Goal: Task Accomplishment & Management: Complete application form

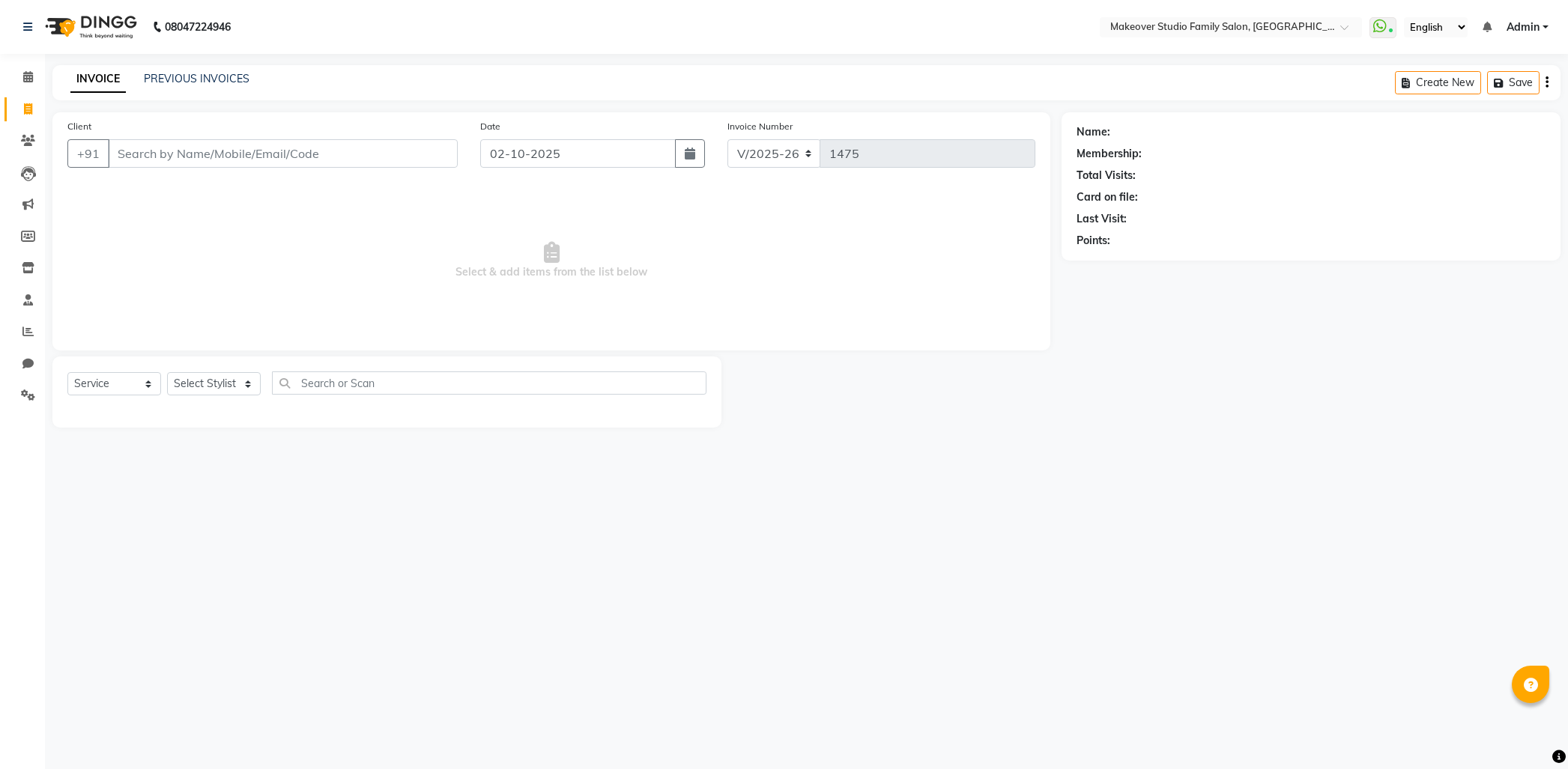
select select "6089"
select select "service"
click at [180, 148] on input "Client" at bounding box center [283, 154] width 350 height 29
click at [180, 147] on input "Client" at bounding box center [283, 154] width 350 height 29
type input "8652160547"
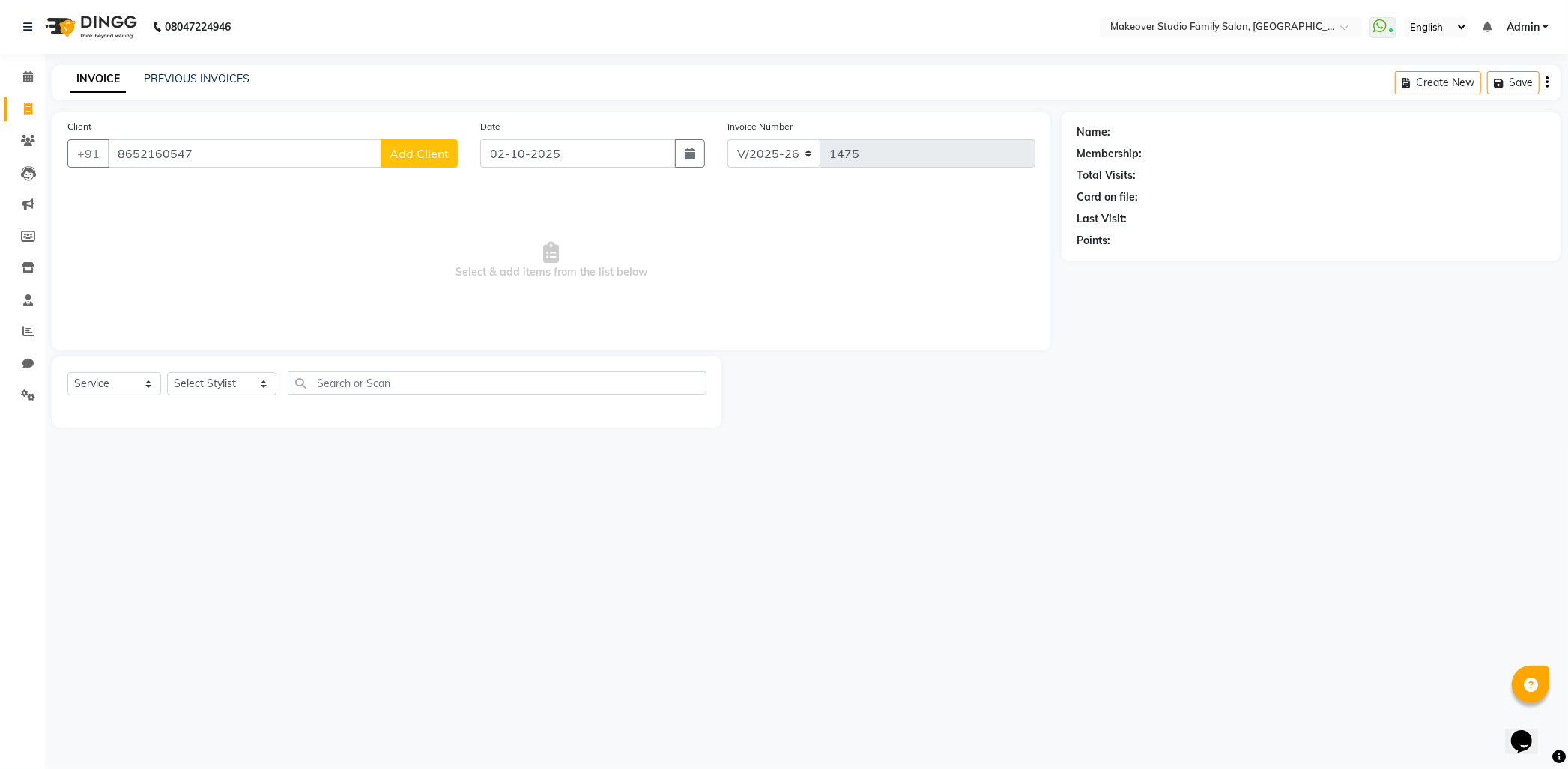
click at [410, 167] on button "Add Client" at bounding box center [419, 154] width 77 height 29
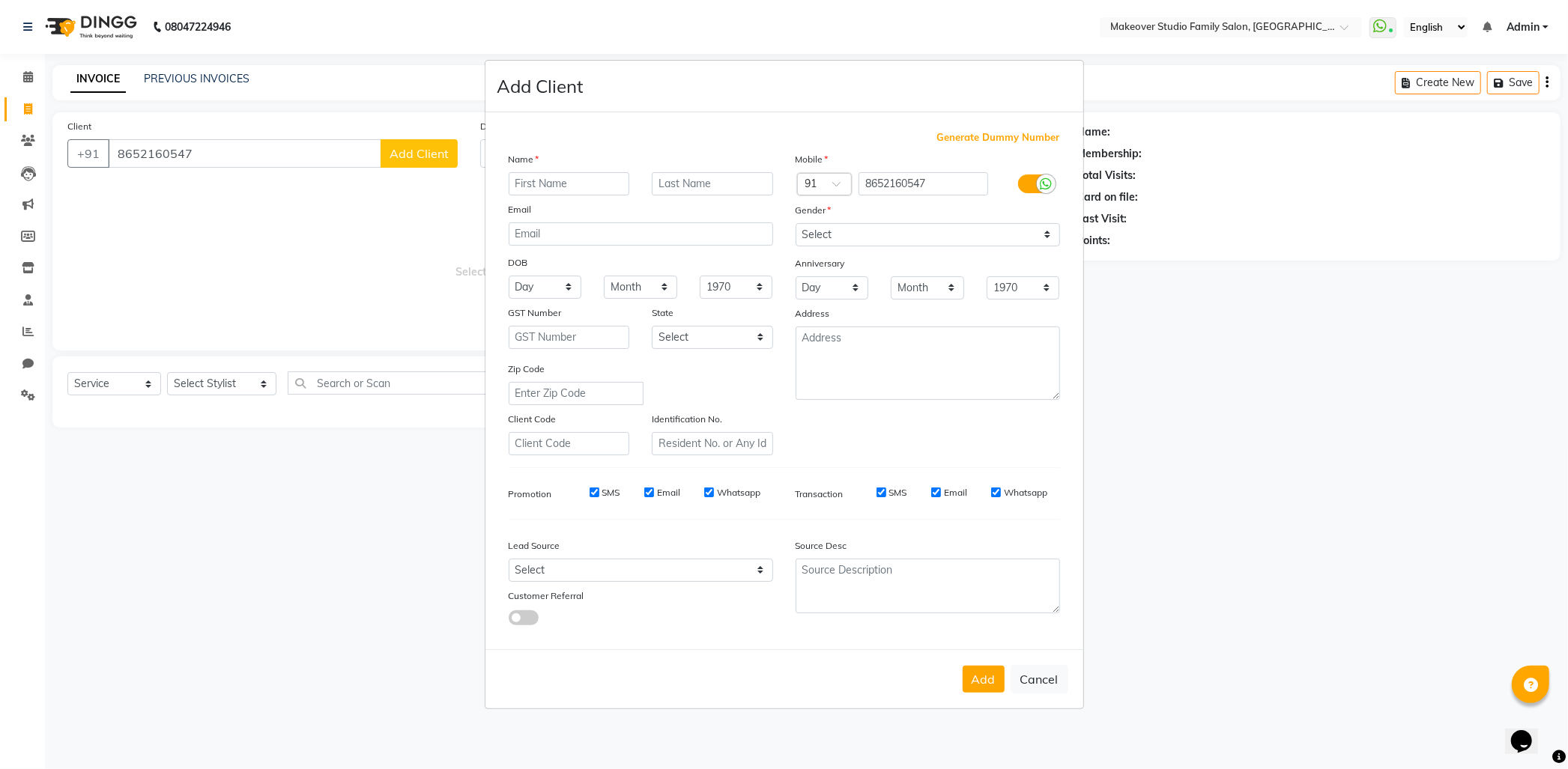
click at [540, 189] on input "text" at bounding box center [569, 183] width 121 height 23
click at [541, 183] on input "text" at bounding box center [569, 183] width 121 height 23
click at [541, 182] on input "text" at bounding box center [569, 183] width 121 height 23
type input "[PERSON_NAME]"
click at [829, 237] on select "Select [DEMOGRAPHIC_DATA] [DEMOGRAPHIC_DATA] Other Prefer Not To Say" at bounding box center [928, 234] width 265 height 23
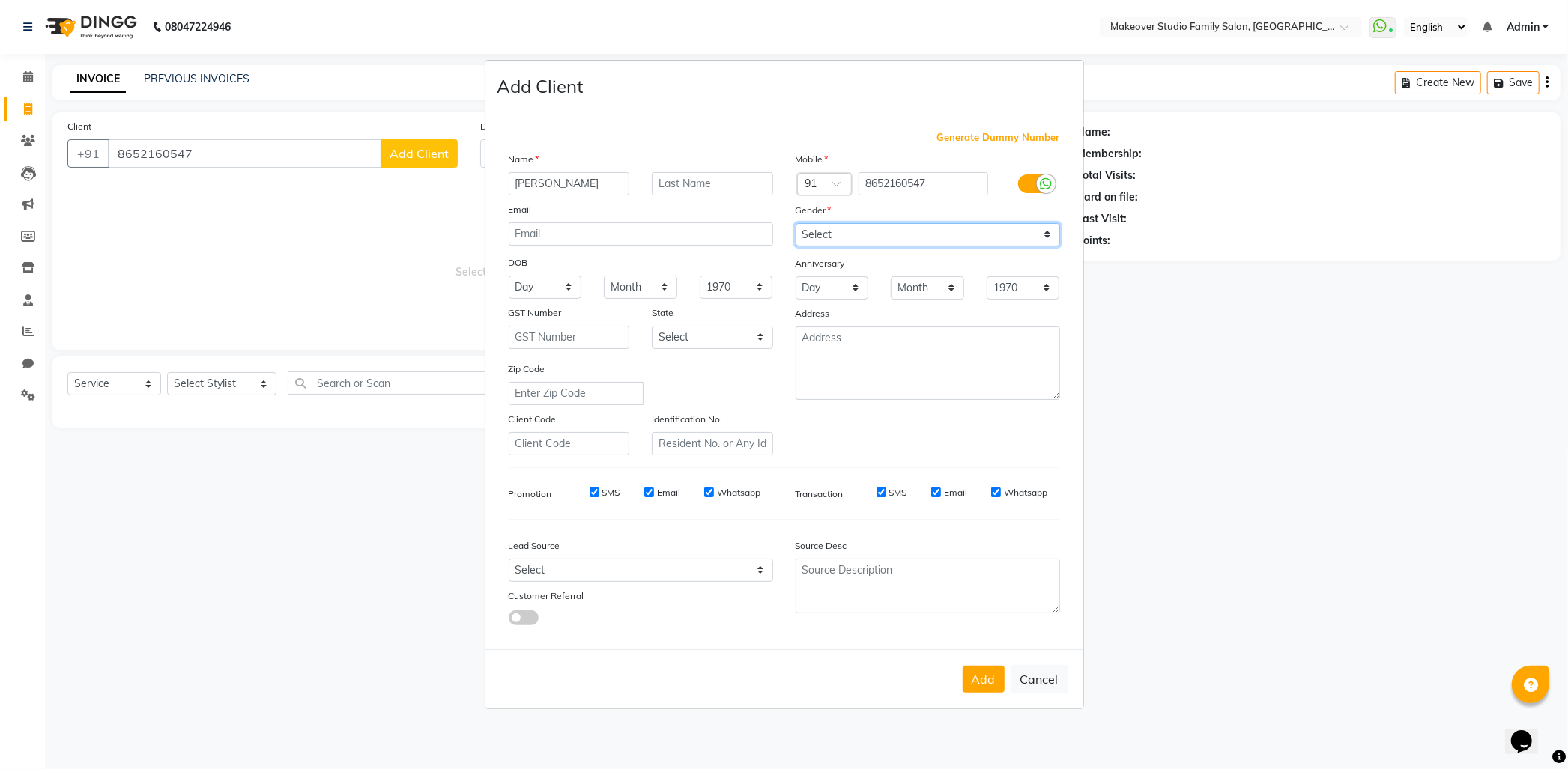
select select "[DEMOGRAPHIC_DATA]"
click at [796, 223] on select "Select [DEMOGRAPHIC_DATA] [DEMOGRAPHIC_DATA] Other Prefer Not To Say" at bounding box center [928, 234] width 265 height 23
click at [987, 682] on button "Add" at bounding box center [983, 679] width 42 height 27
select select
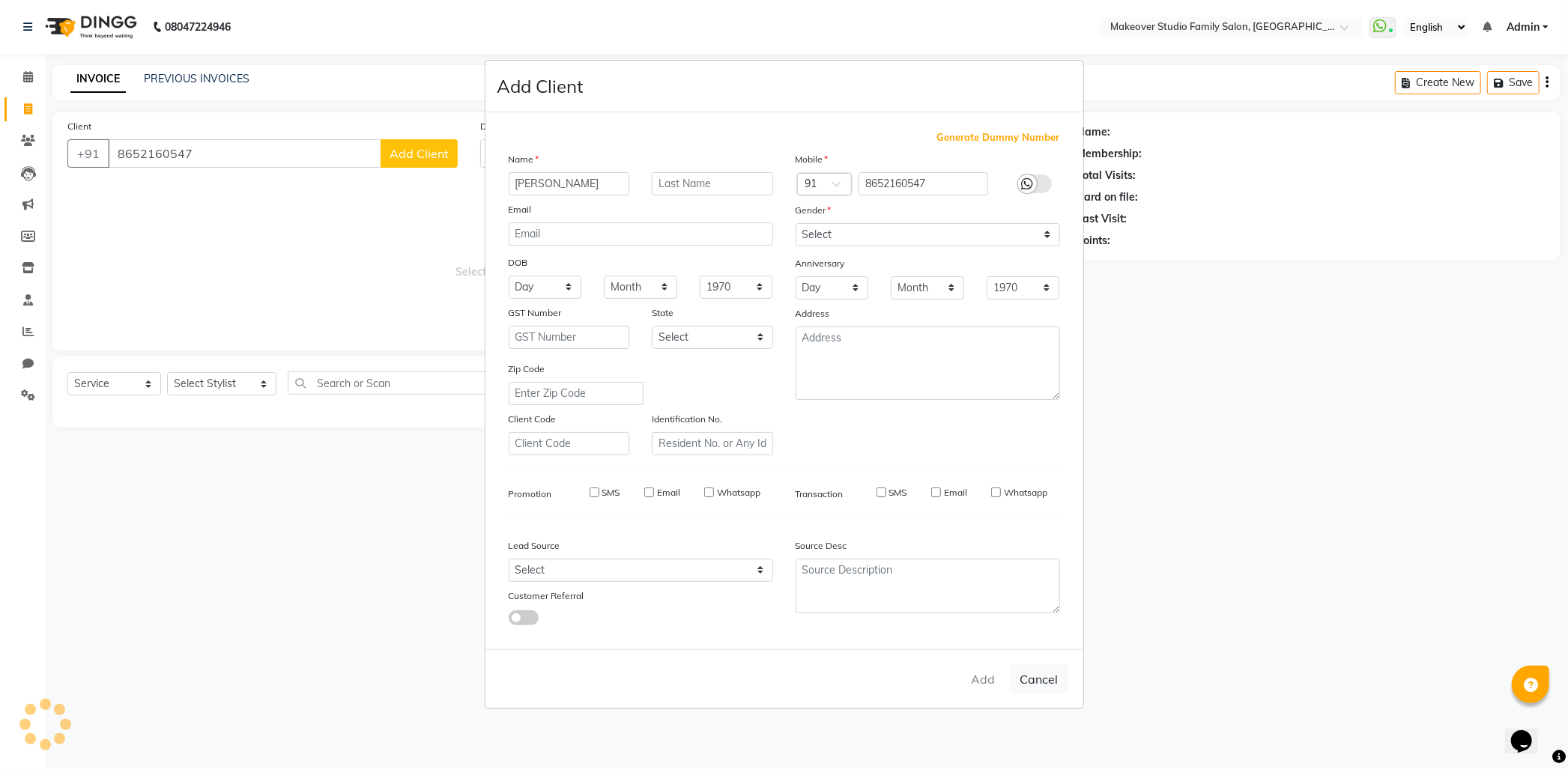
select select
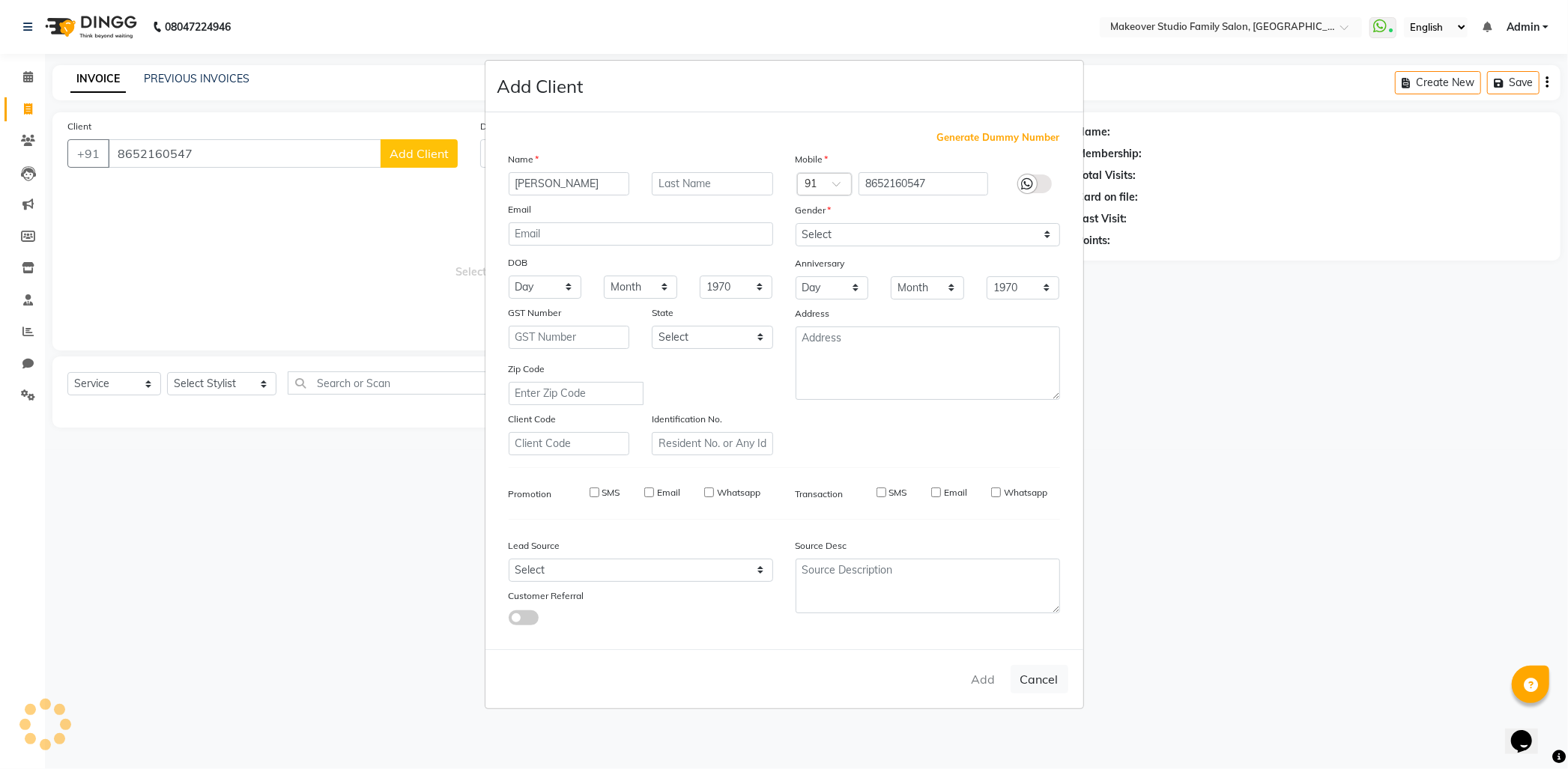
checkbox input "false"
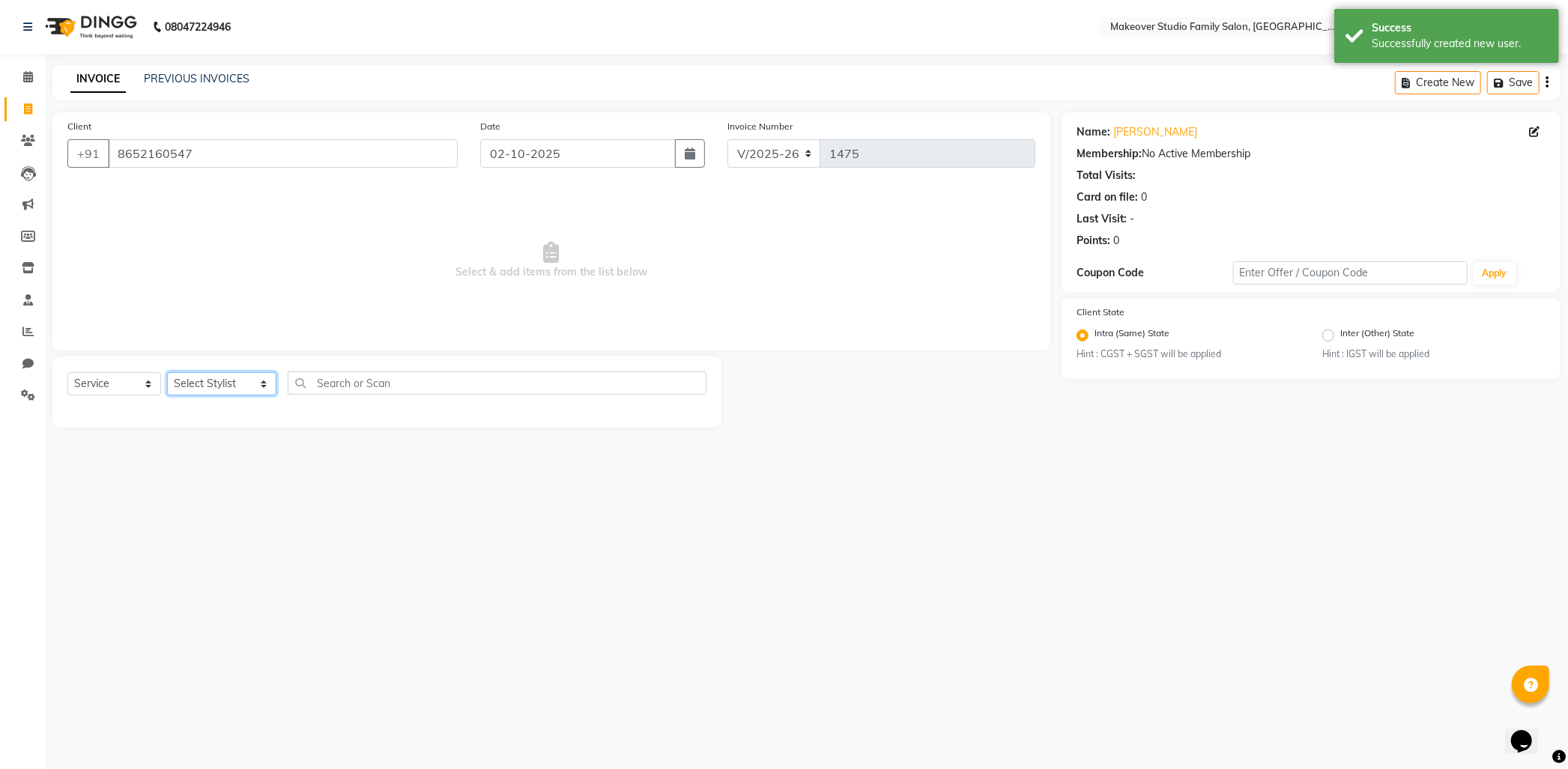
click at [226, 391] on select "Select Stylist Aditya Ajar Akash [PERSON_NAME] Divya [PERSON_NAME] [PERSON_NAME…" at bounding box center [221, 384] width 109 height 23
select select "91460"
click at [167, 373] on select "Select Stylist Aditya Ajar Akash [PERSON_NAME] Divya [PERSON_NAME] [PERSON_NAME…" at bounding box center [221, 384] width 109 height 23
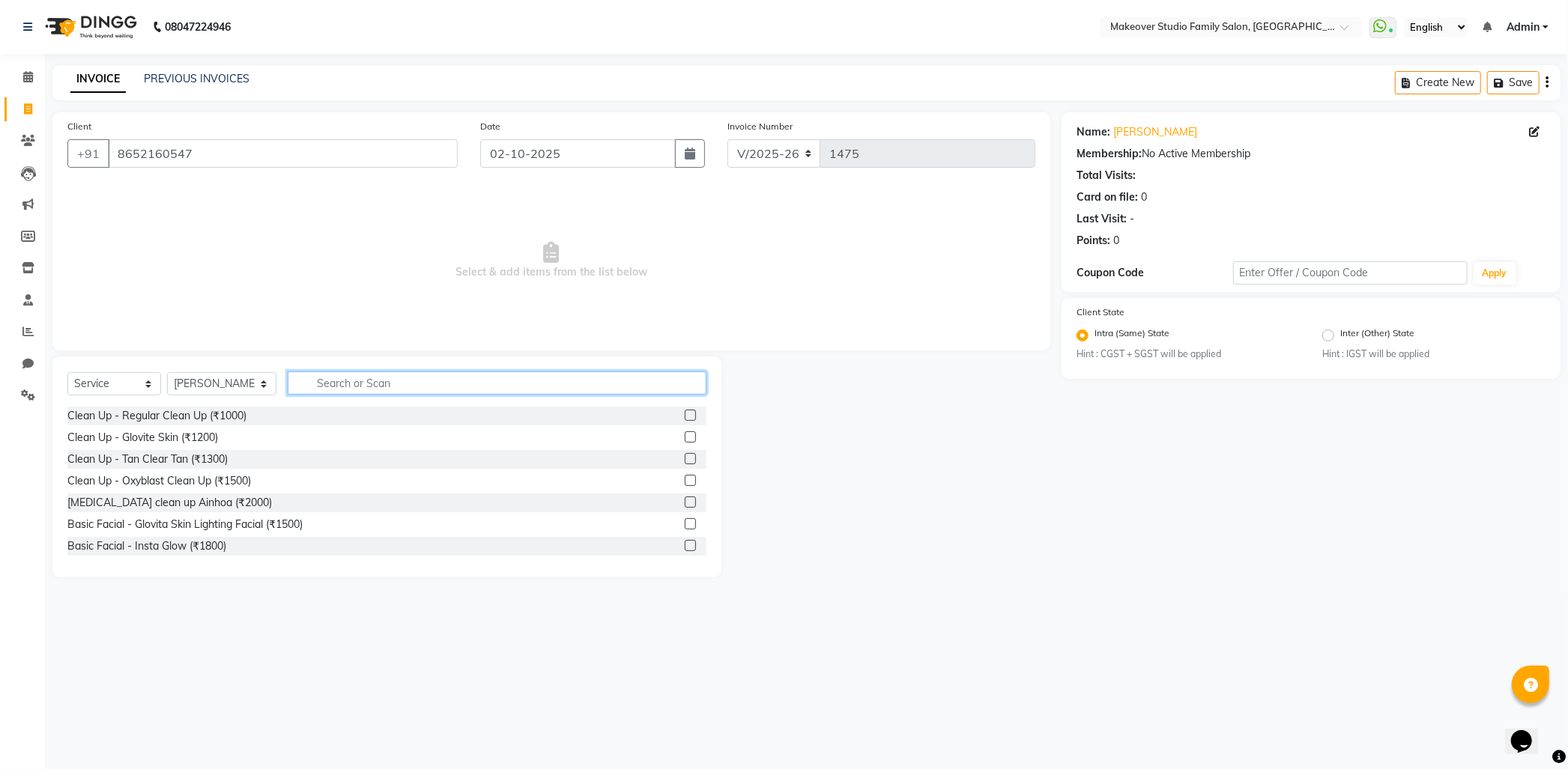
click at [355, 378] on input "text" at bounding box center [496, 383] width 419 height 23
type input "clean"
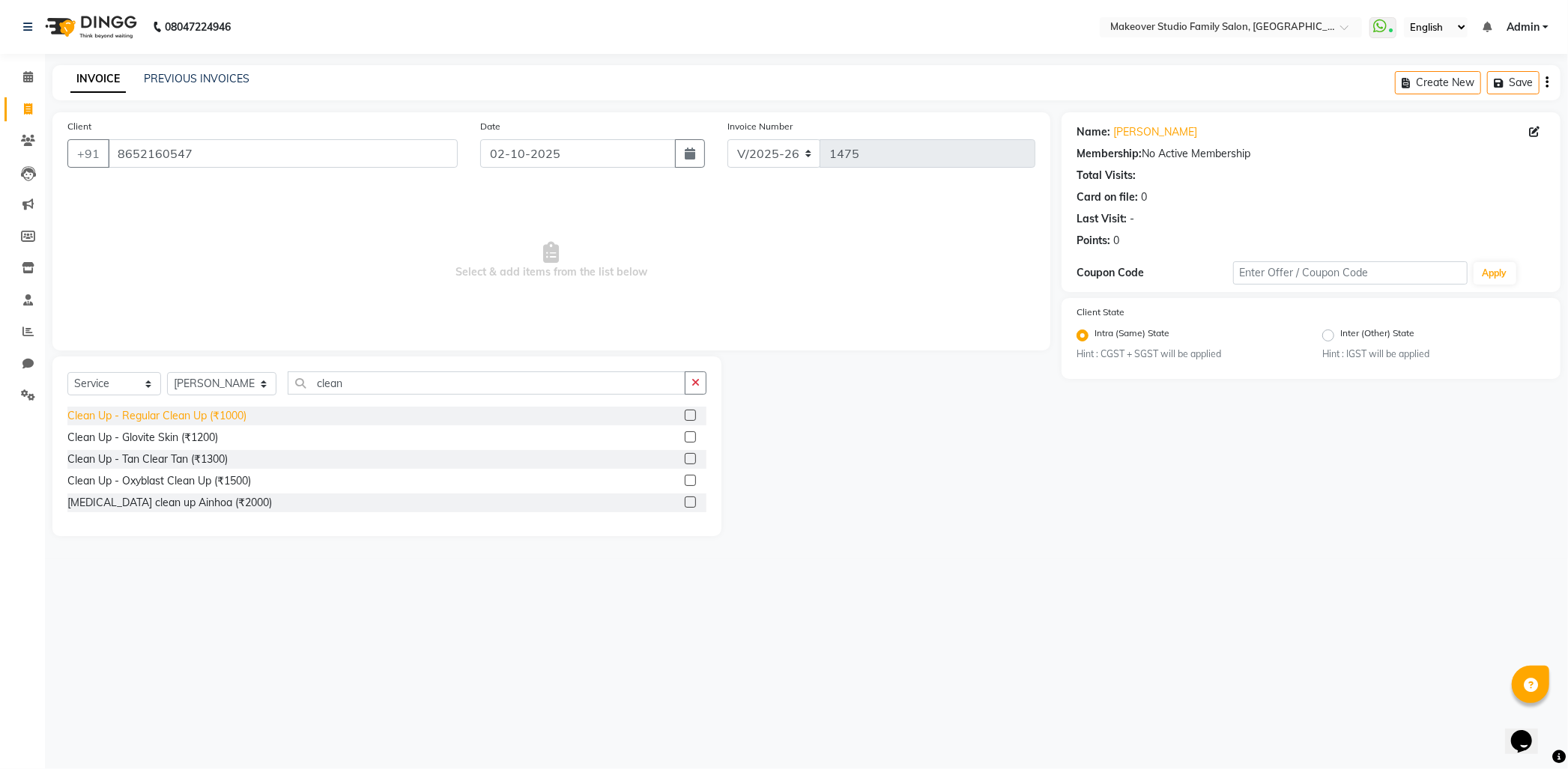
click at [156, 415] on div "Clean Up - Regular Clean Up (₹1000)" at bounding box center [156, 415] width 179 height 16
checkbox input "false"
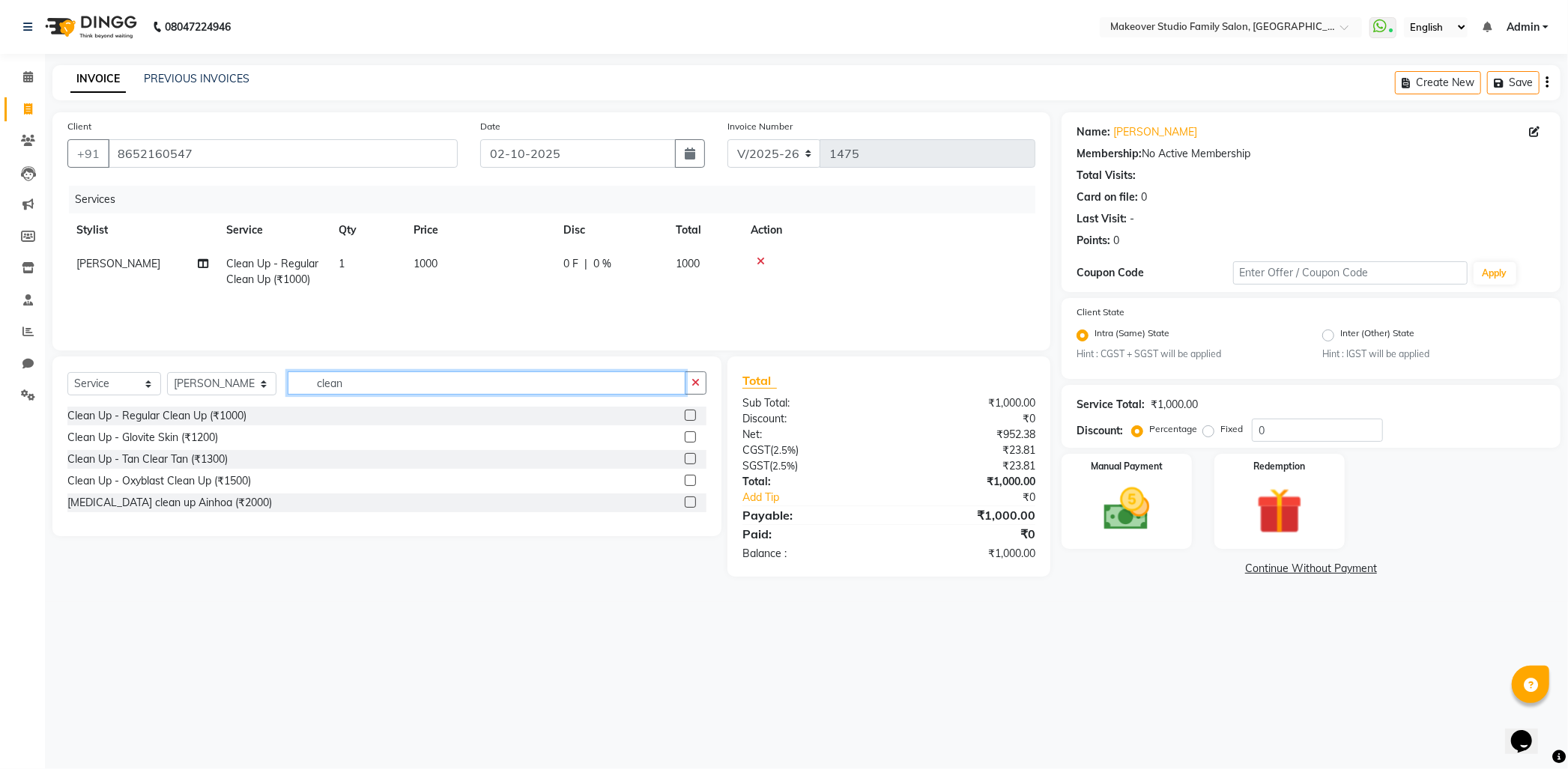
click at [41, 363] on div "Select Service Product Membership Package Voucher Prepaid Gift Card Select Styl…" at bounding box center [382, 467] width 680 height 220
type input "d tan"
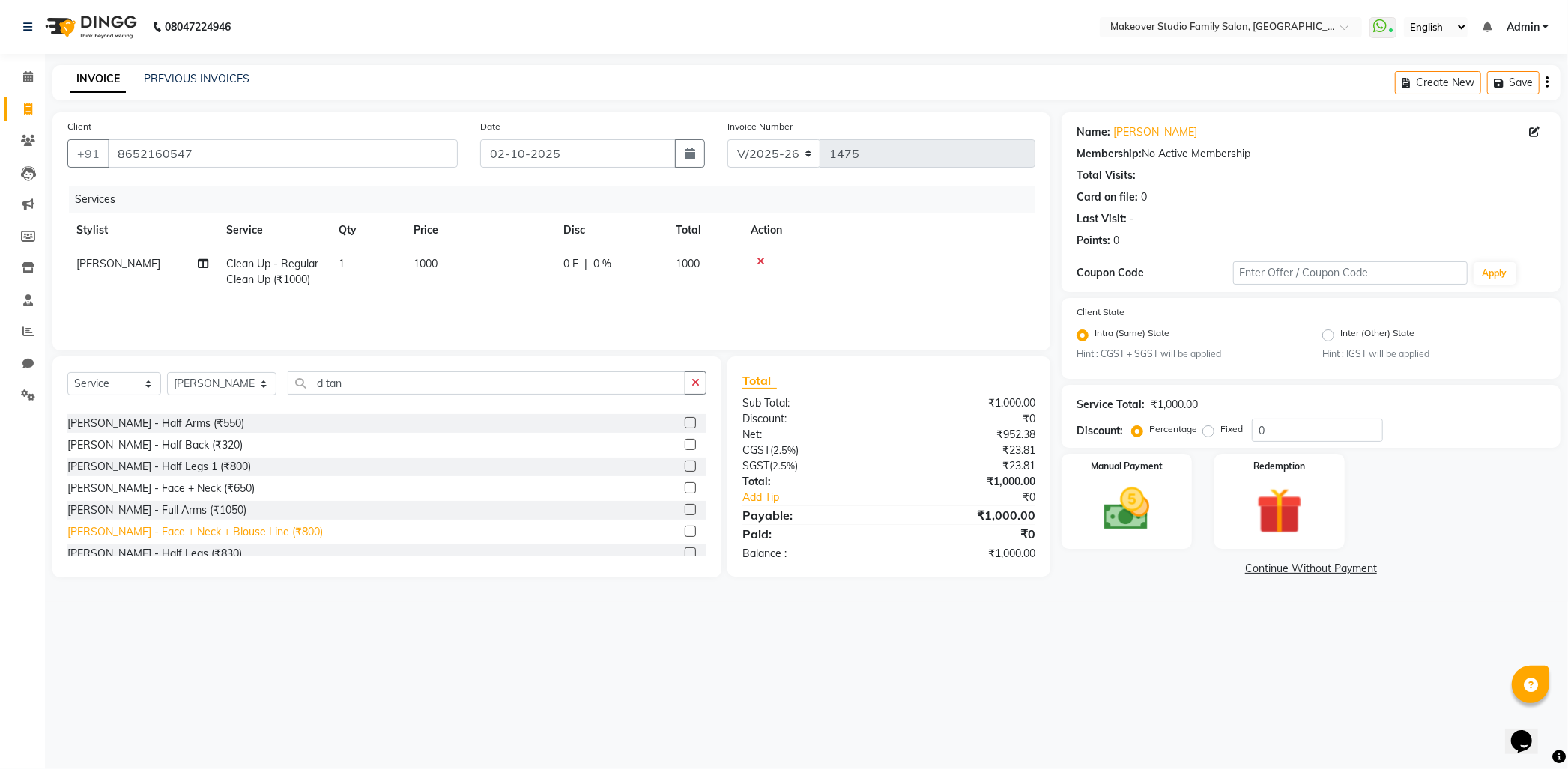
click at [146, 533] on div "[PERSON_NAME] - Face + Neck + Blouse Line (₹800)" at bounding box center [195, 532] width 256 height 16
checkbox input "false"
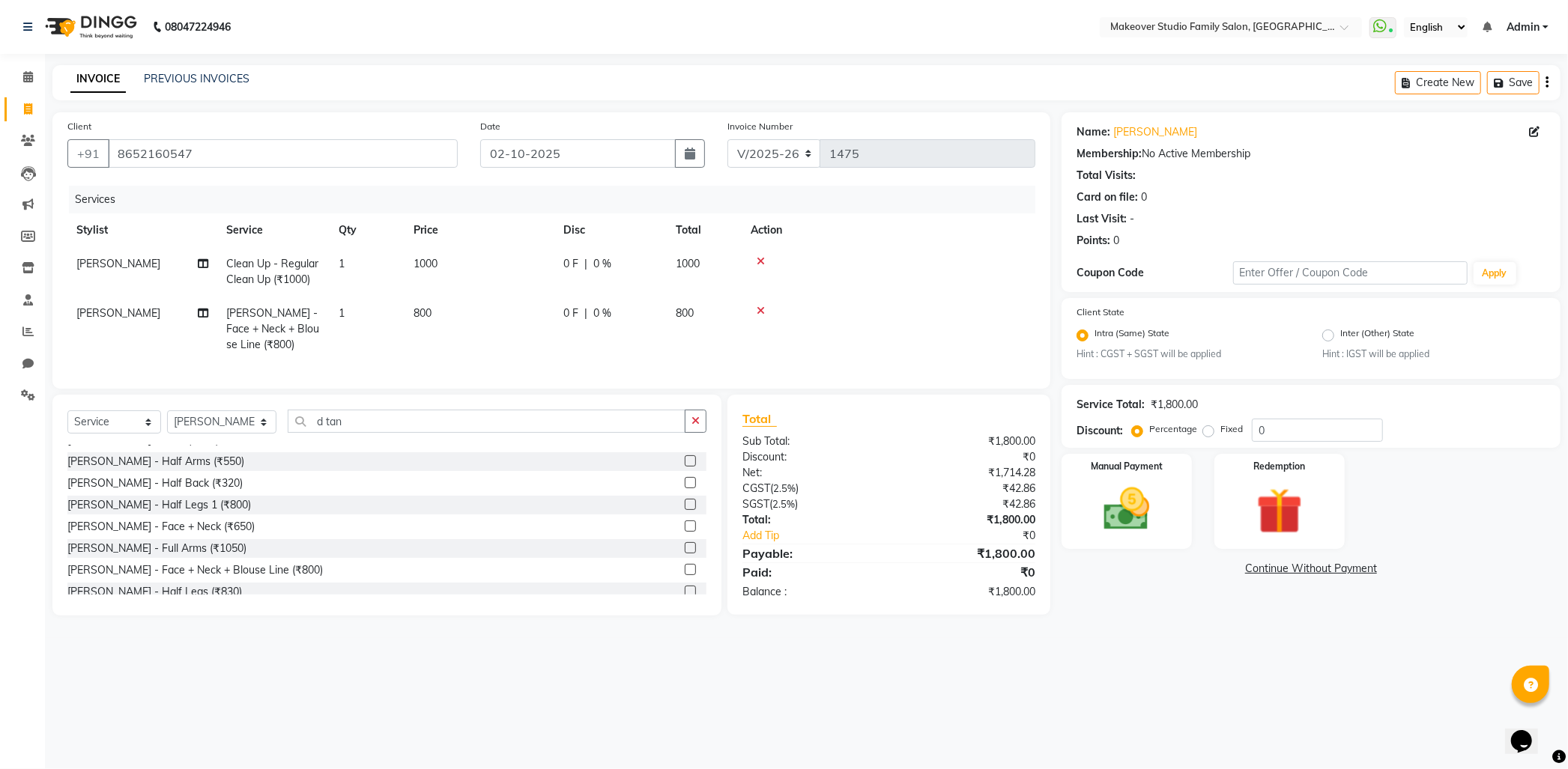
click at [476, 326] on td "800" at bounding box center [479, 329] width 150 height 65
select select "91460"
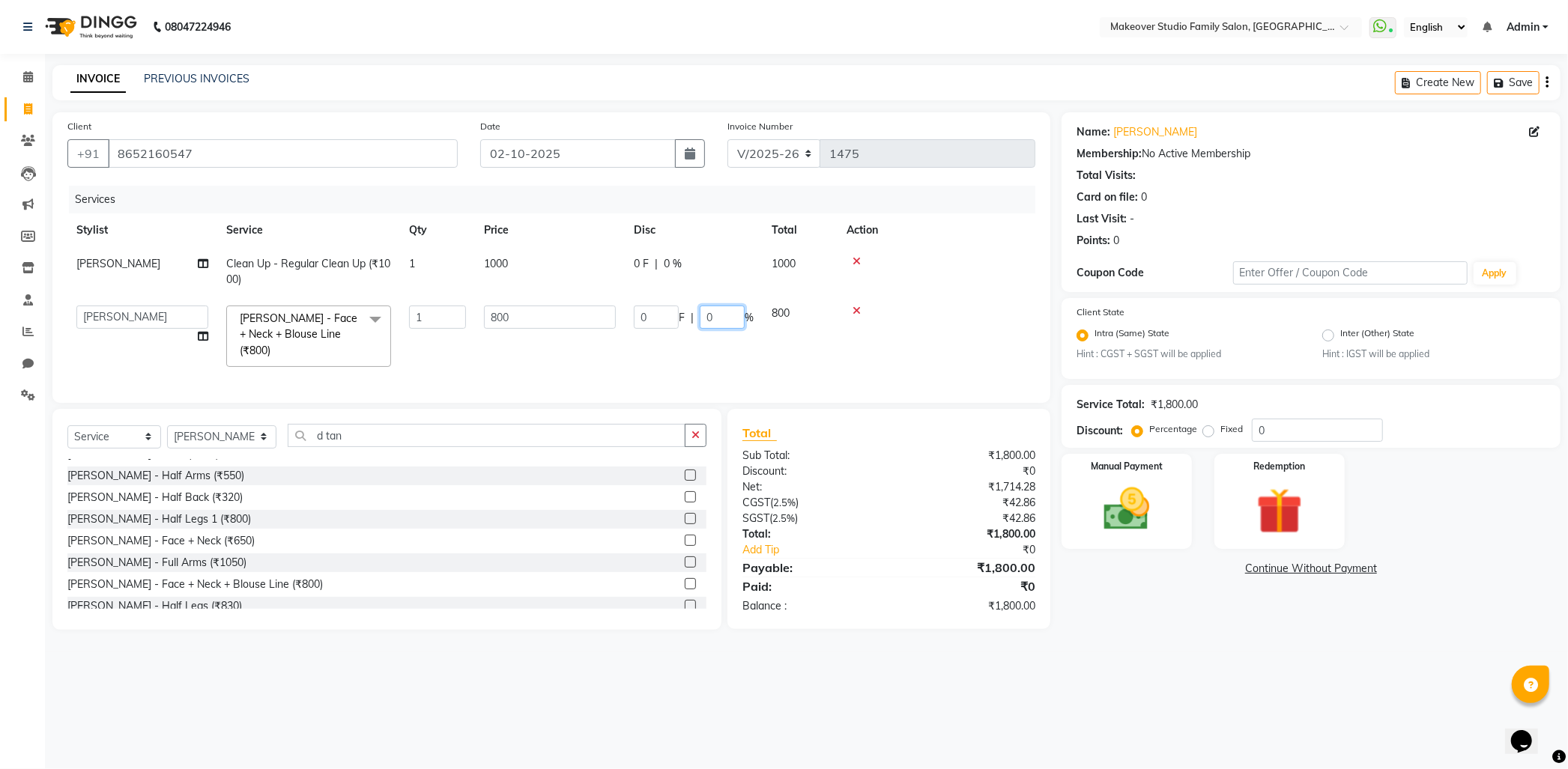
click at [719, 308] on input "0" at bounding box center [723, 317] width 45 height 23
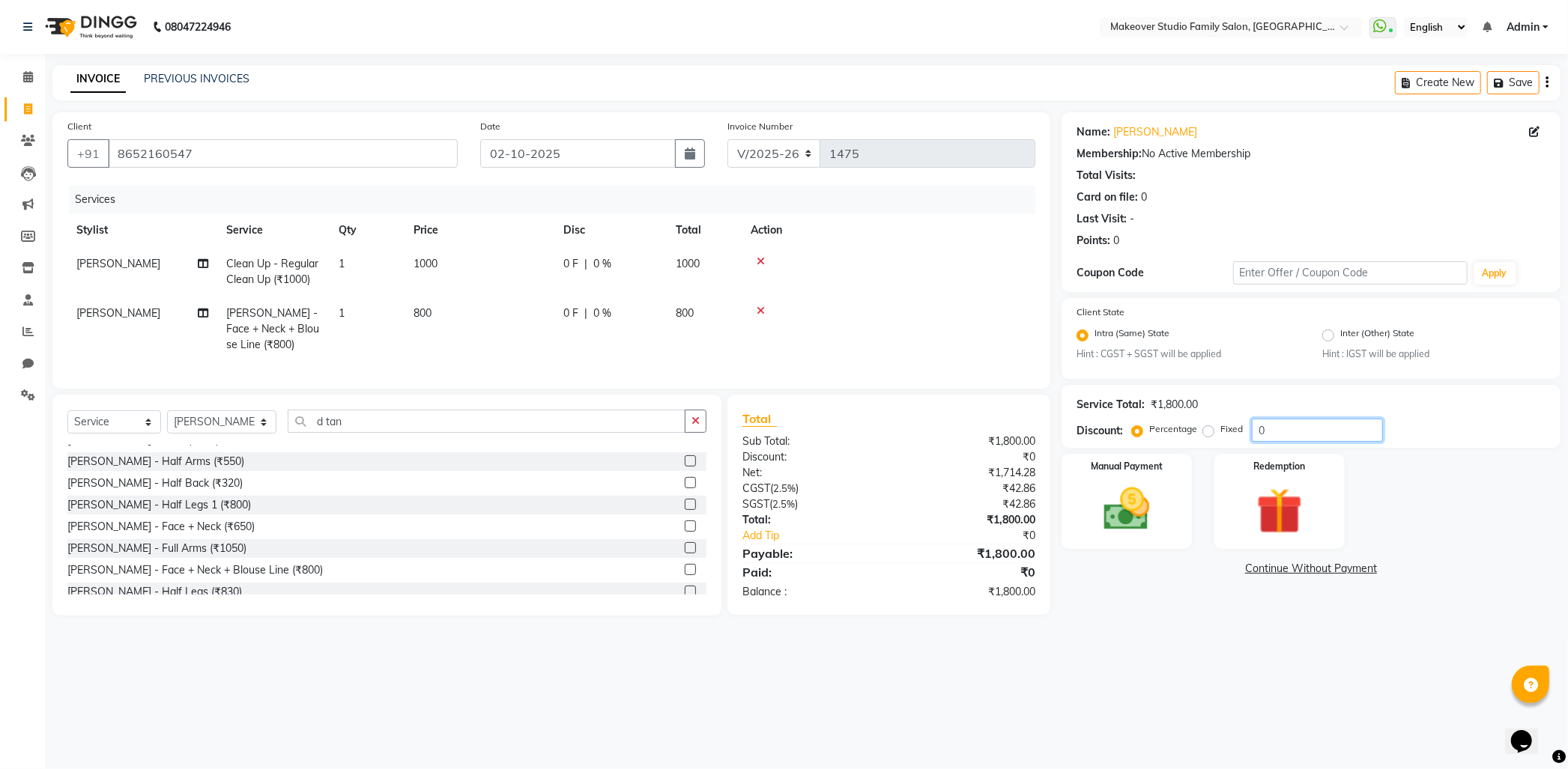
drag, startPoint x: 1314, startPoint y: 429, endPoint x: 1207, endPoint y: 448, distance: 108.7
click at [1207, 448] on div "Name: [PERSON_NAME] Membership: No Active Membership Total Visits: Card on file…" at bounding box center [1316, 363] width 510 height 503
type input "25"
click at [1152, 676] on div "08047224946 Select Location × Makeover Studio Family Salon, Ghansoli WhatsApp S…" at bounding box center [784, 384] width 1568 height 769
click at [878, 262] on div at bounding box center [888, 262] width 275 height 11
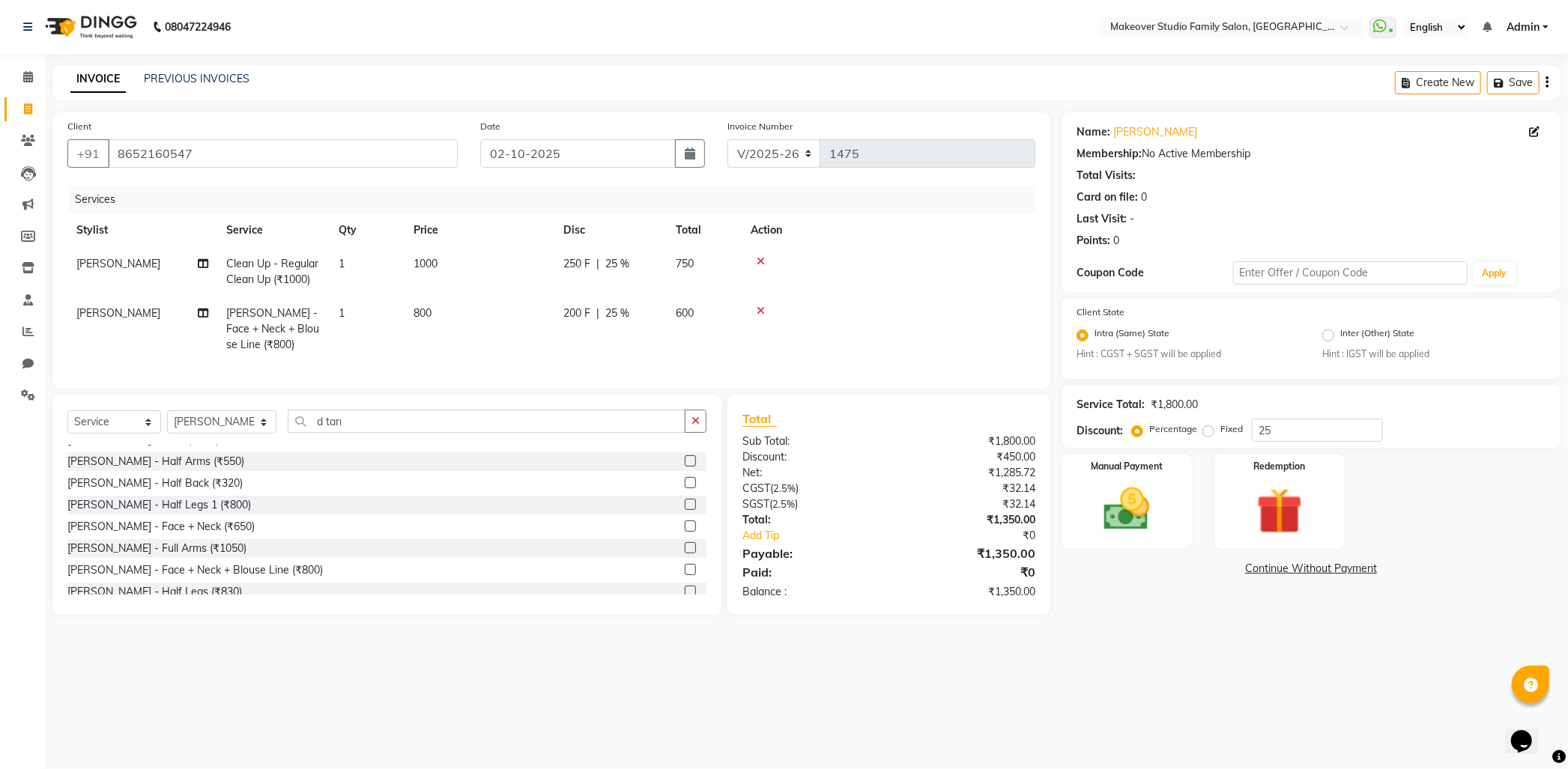
click at [468, 319] on td "800" at bounding box center [479, 329] width 150 height 65
select select "91460"
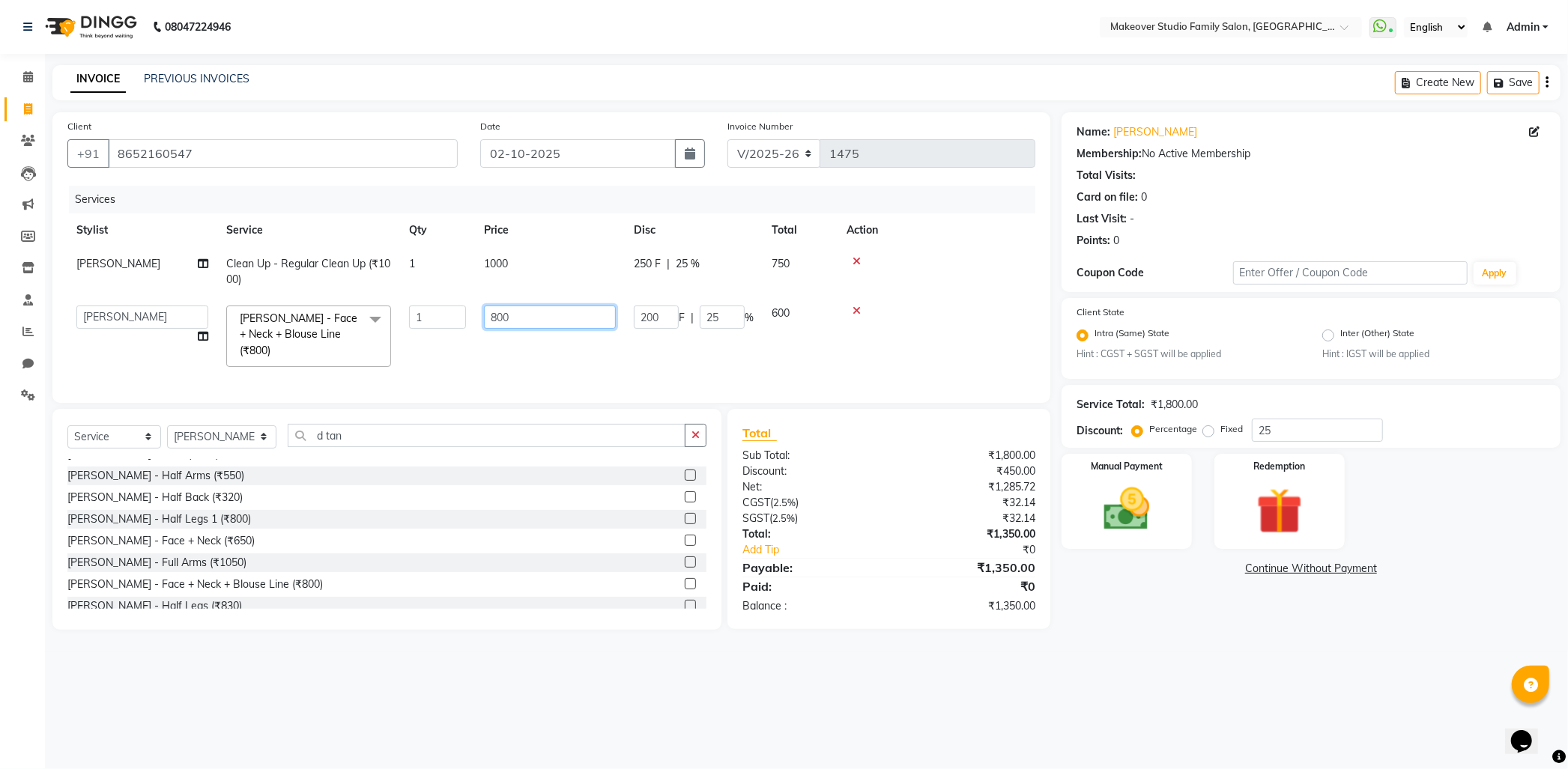
drag, startPoint x: 538, startPoint y: 302, endPoint x: 407, endPoint y: 354, distance: 140.9
click at [407, 354] on tr "[PERSON_NAME] [PERSON_NAME] [PERSON_NAME] [PERSON_NAME] Hair Stylist [PERSON_NA…" at bounding box center [551, 335] width 968 height 79
type input "500"
click at [1227, 601] on div "Name: [PERSON_NAME] Membership: No Active Membership Total Visits: Card on file…" at bounding box center [1316, 371] width 510 height 517
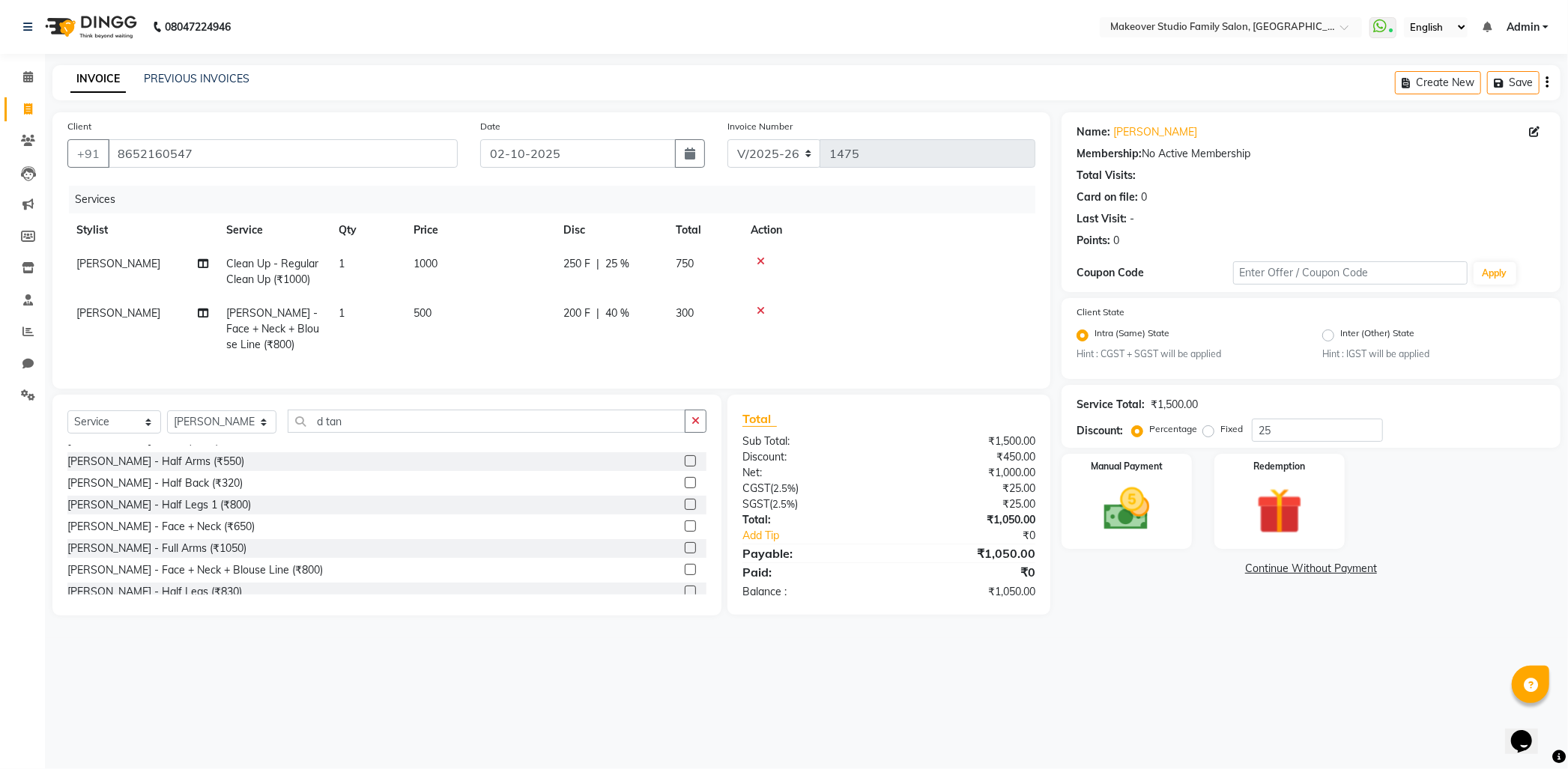
click at [637, 316] on div "200 F | 40 %" at bounding box center [610, 313] width 94 height 16
select select "91460"
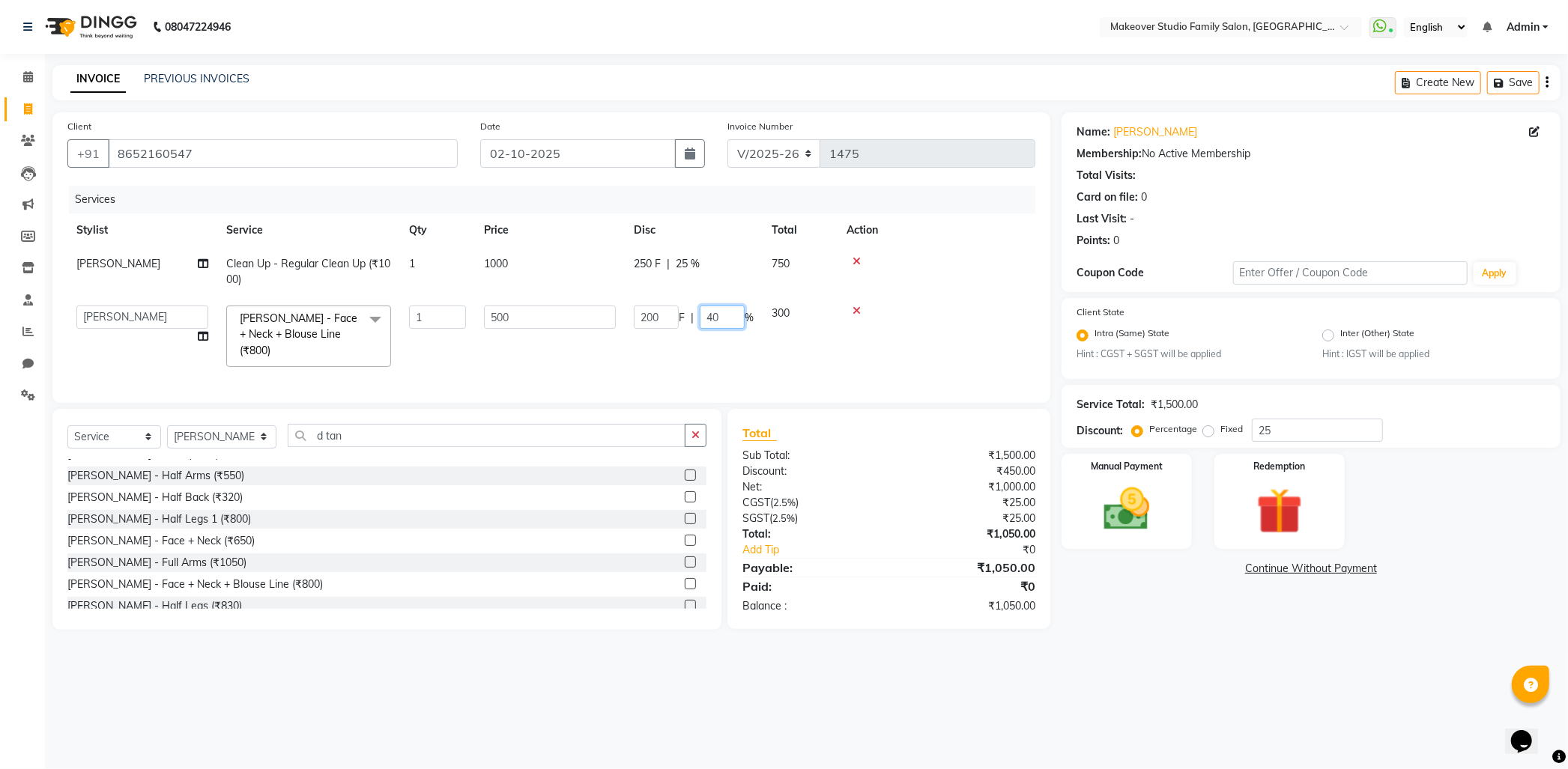
drag, startPoint x: 727, startPoint y: 308, endPoint x: 685, endPoint y: 323, distance: 44.6
click at [685, 323] on div "200 F | 40 %" at bounding box center [693, 317] width 120 height 23
type input "0"
click at [1286, 610] on div "Name: [PERSON_NAME] Membership: No Active Membership Total Visits: Card on file…" at bounding box center [1316, 371] width 510 height 517
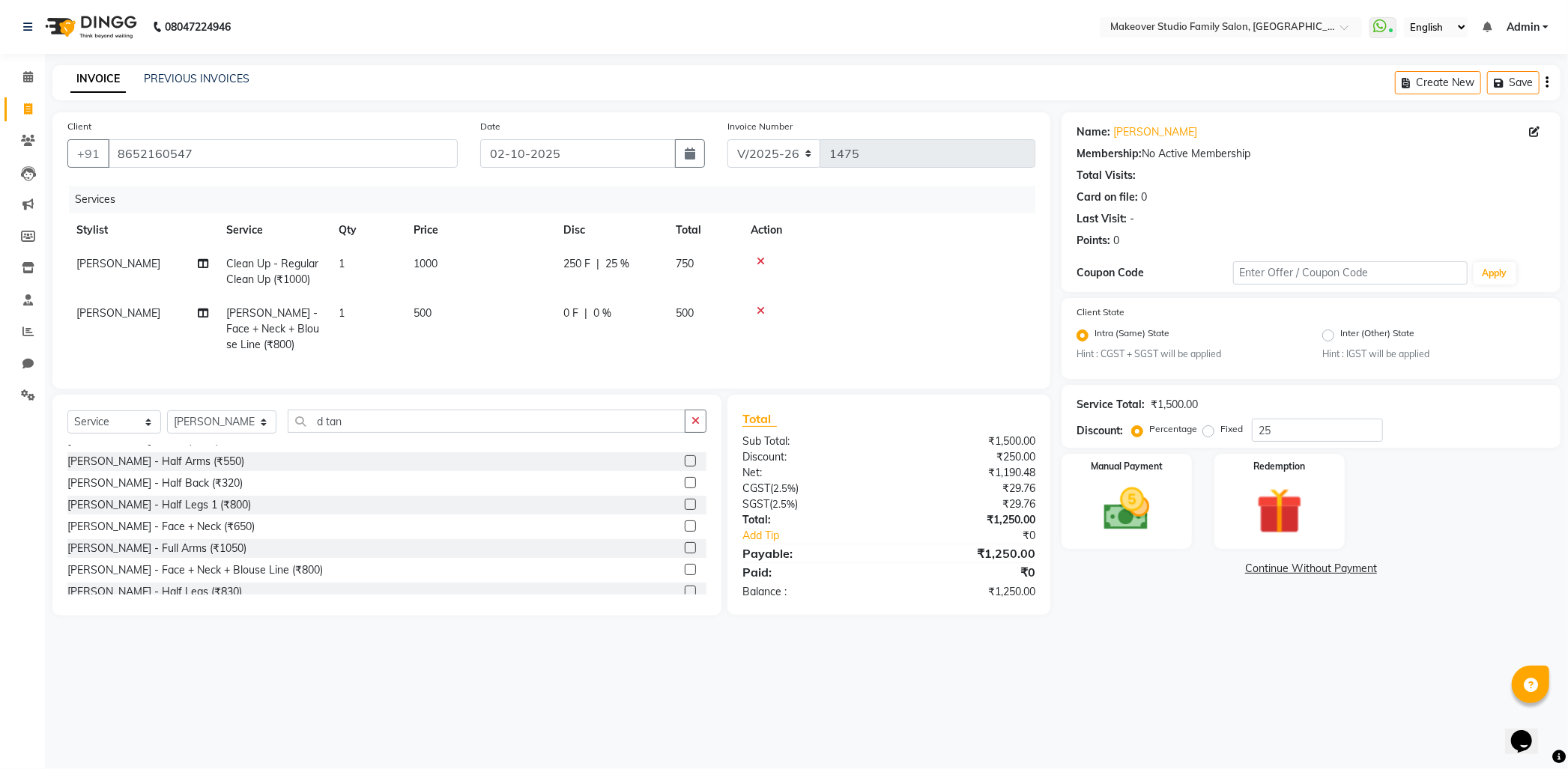
click at [427, 260] on span "1000" at bounding box center [425, 264] width 24 height 14
select select "91460"
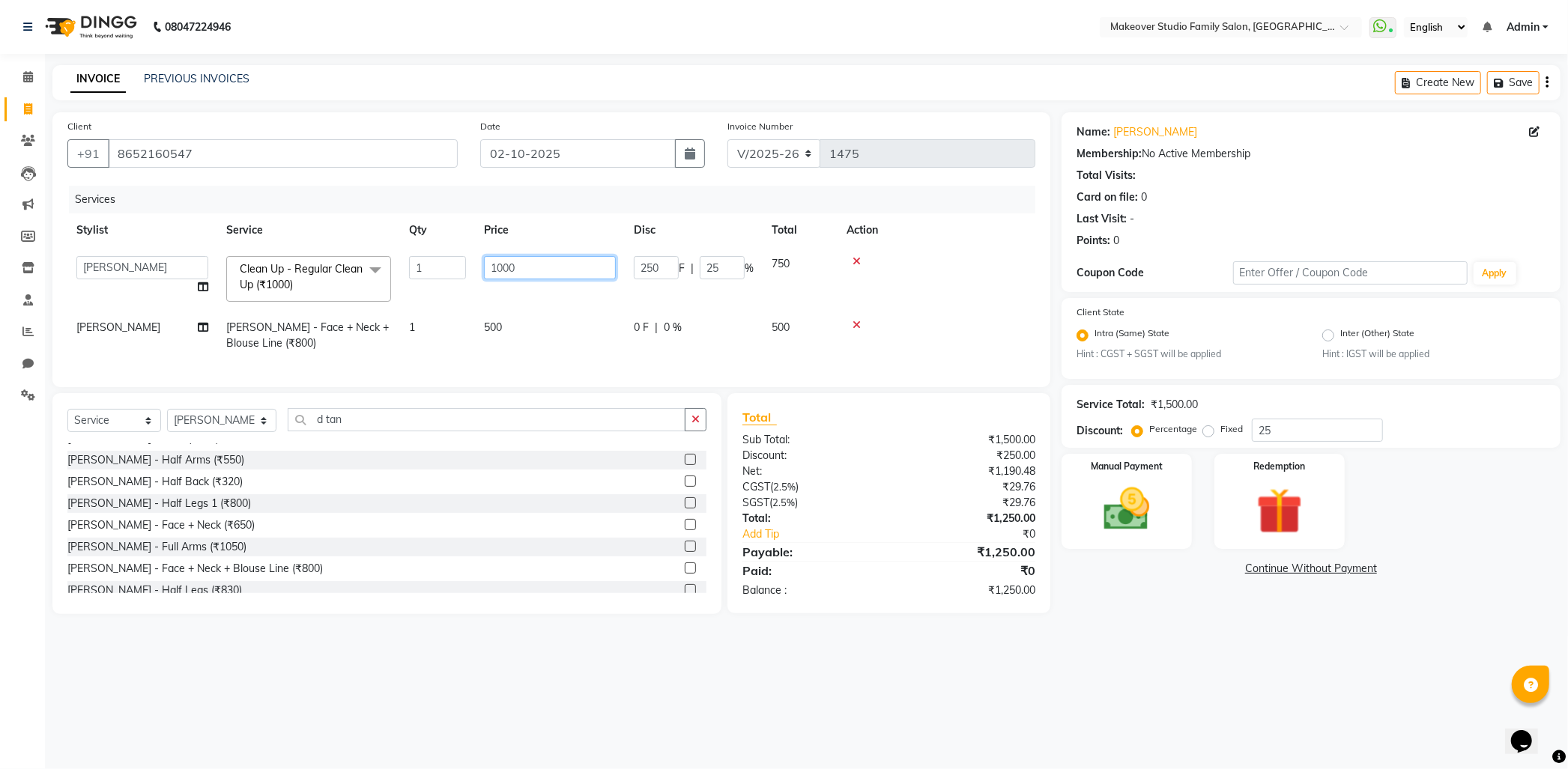
drag, startPoint x: 548, startPoint y: 271, endPoint x: 360, endPoint y: 362, distance: 208.9
click at [360, 362] on div "Services Stylist Service Qty Price Disc Total Action [PERSON_NAME] [PERSON_NAME…" at bounding box center [551, 278] width 968 height 186
type input "950"
click at [1311, 614] on div "Name: [PERSON_NAME] Membership: No Active Membership Total Visits: Card on file…" at bounding box center [1316, 363] width 510 height 501
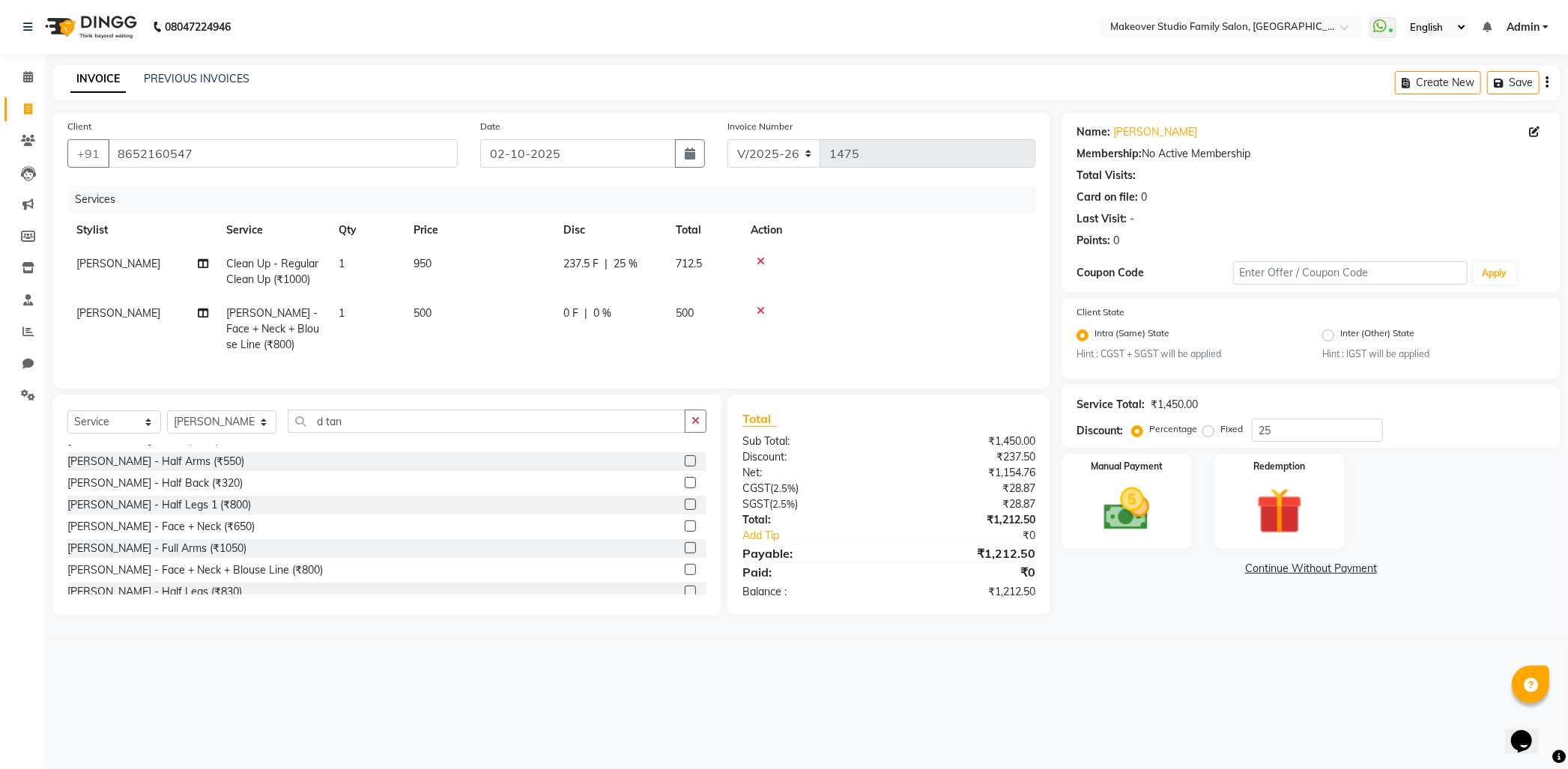
click at [652, 277] on td "237.5 F | 25 %" at bounding box center [610, 272] width 112 height 50
select select "91460"
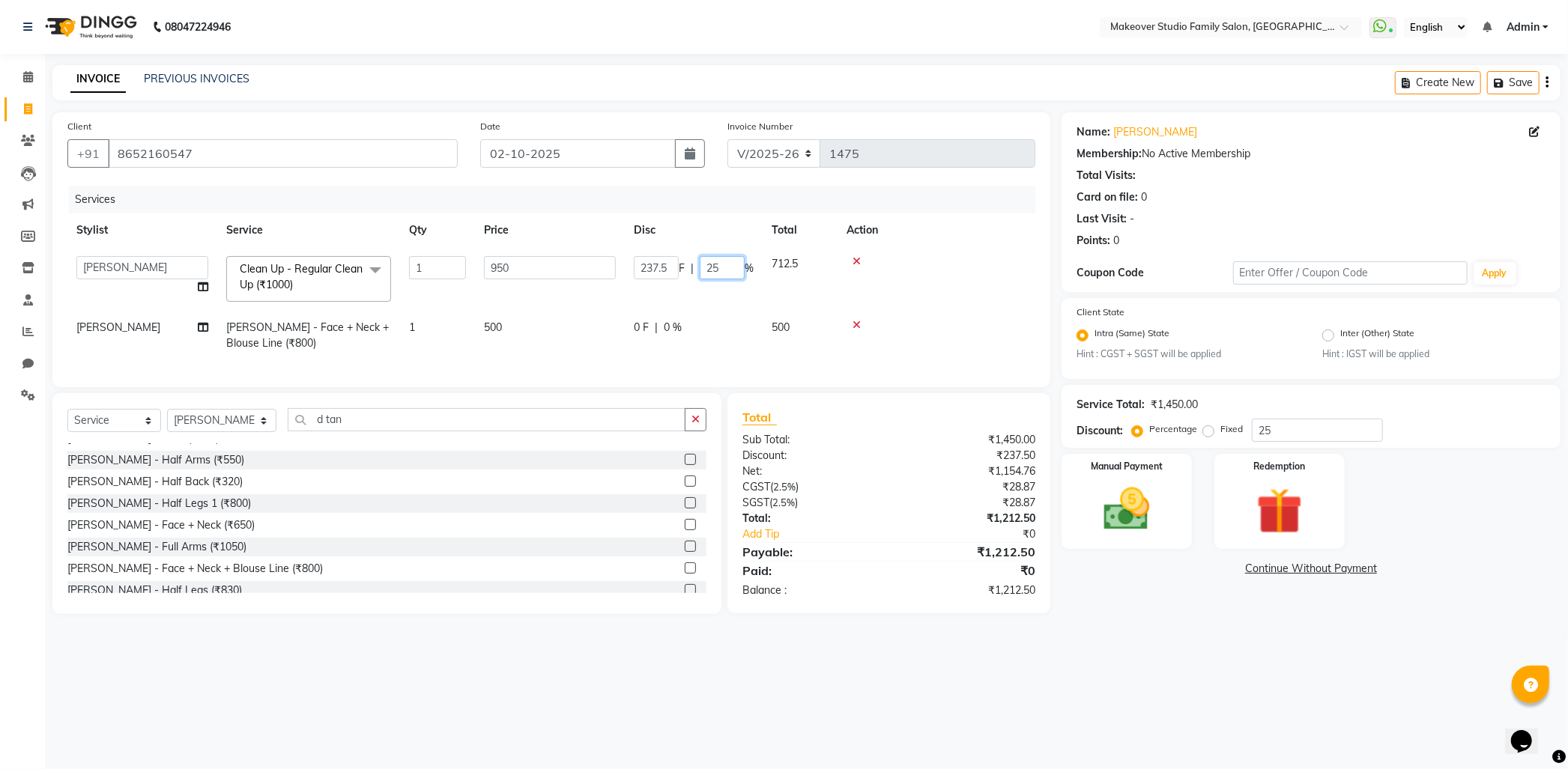
drag, startPoint x: 724, startPoint y: 270, endPoint x: 708, endPoint y: 272, distance: 16.1
click at [708, 272] on input "25" at bounding box center [723, 268] width 45 height 23
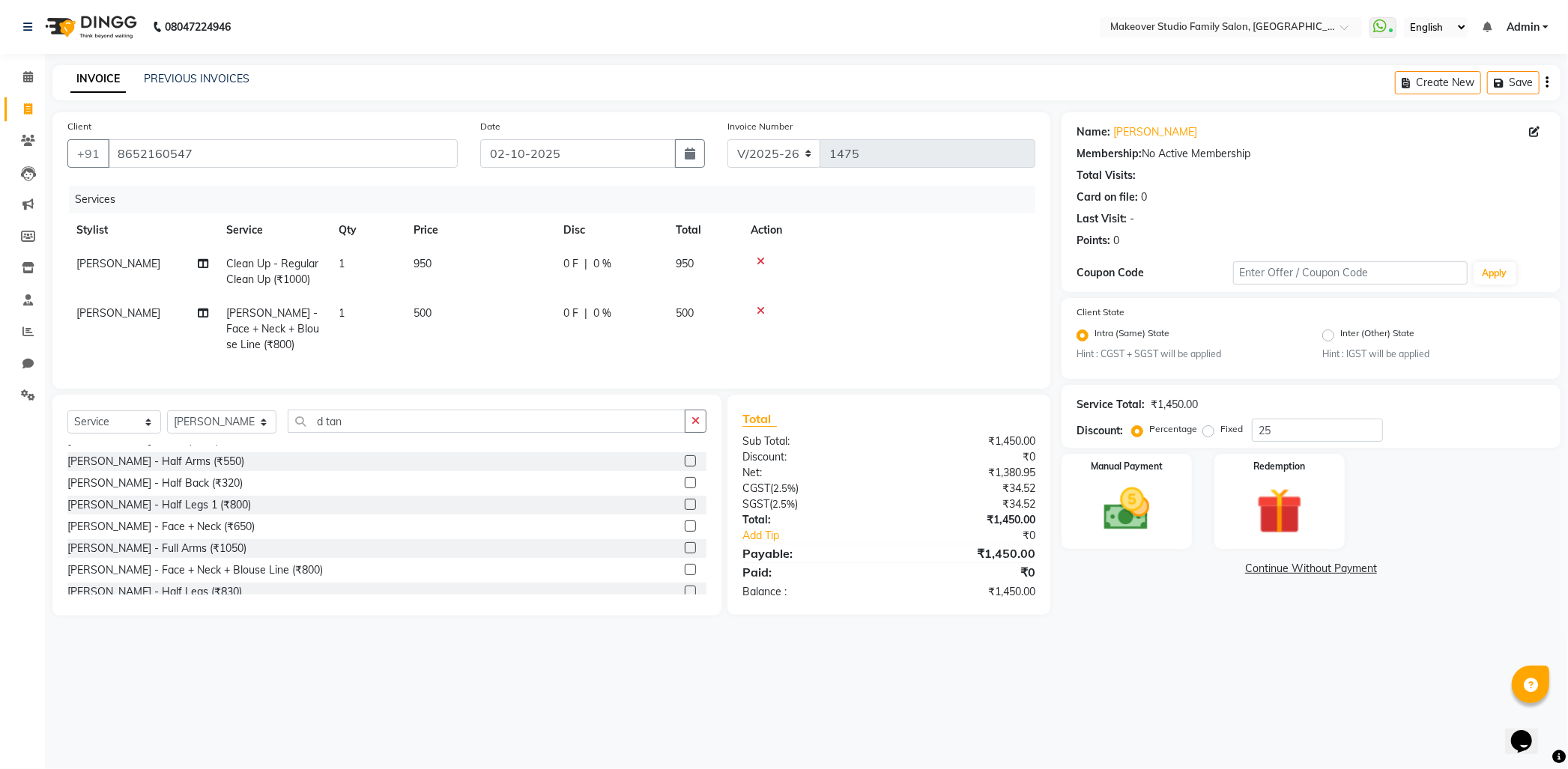
click at [572, 295] on tr "[PERSON_NAME] Clean Up - Regular Clean Up (₹1000) 1 950 0 F | 0 % 950" at bounding box center [551, 272] width 968 height 50
click at [465, 259] on td "950" at bounding box center [479, 272] width 150 height 50
select select "91460"
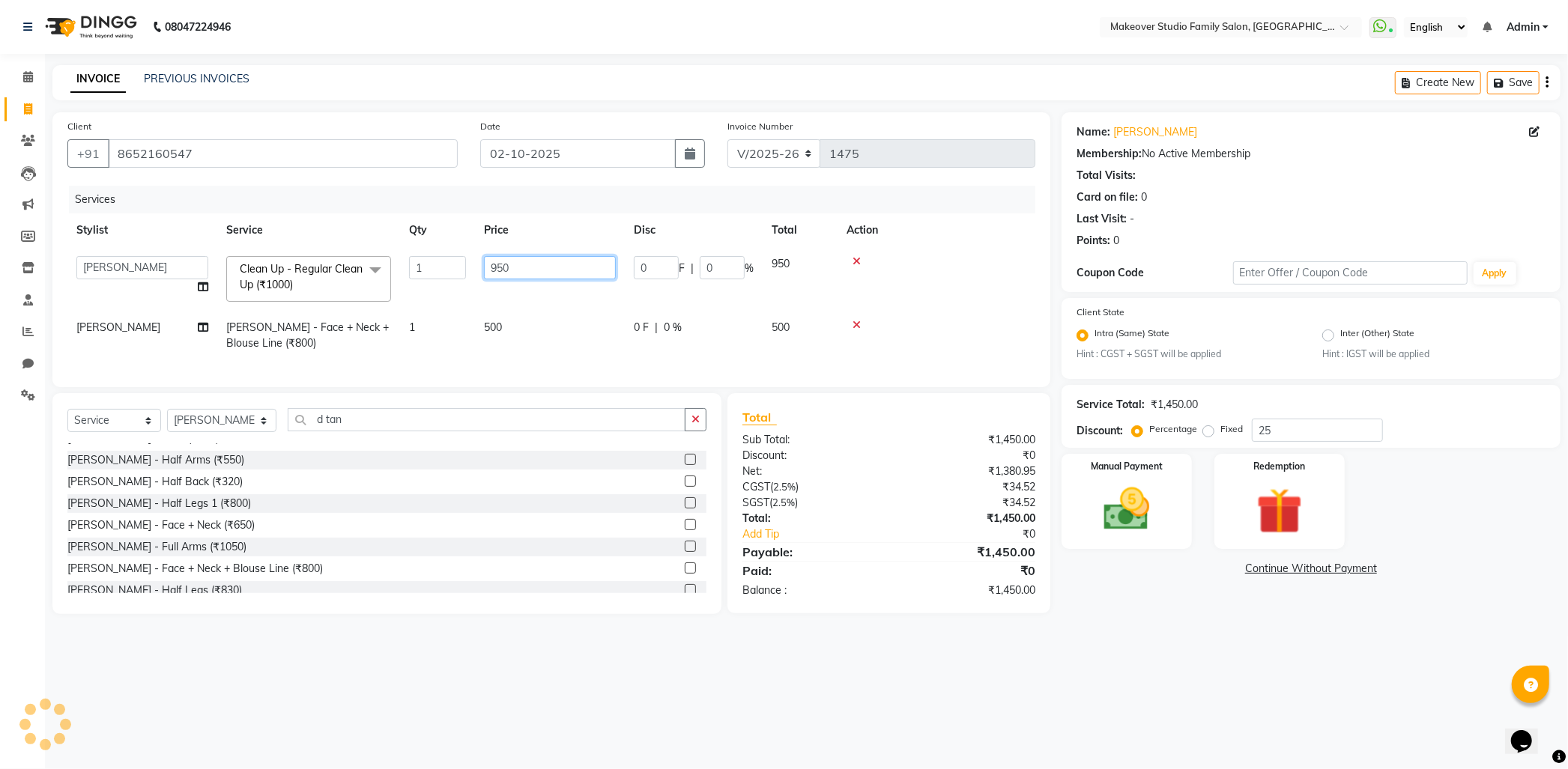
drag, startPoint x: 530, startPoint y: 281, endPoint x: 393, endPoint y: 339, distance: 148.8
click at [393, 339] on tbody "[PERSON_NAME] [PERSON_NAME] [PERSON_NAME] [PERSON_NAME] Hair Stylist [PERSON_NA…" at bounding box center [551, 304] width 968 height 113
type input "700"
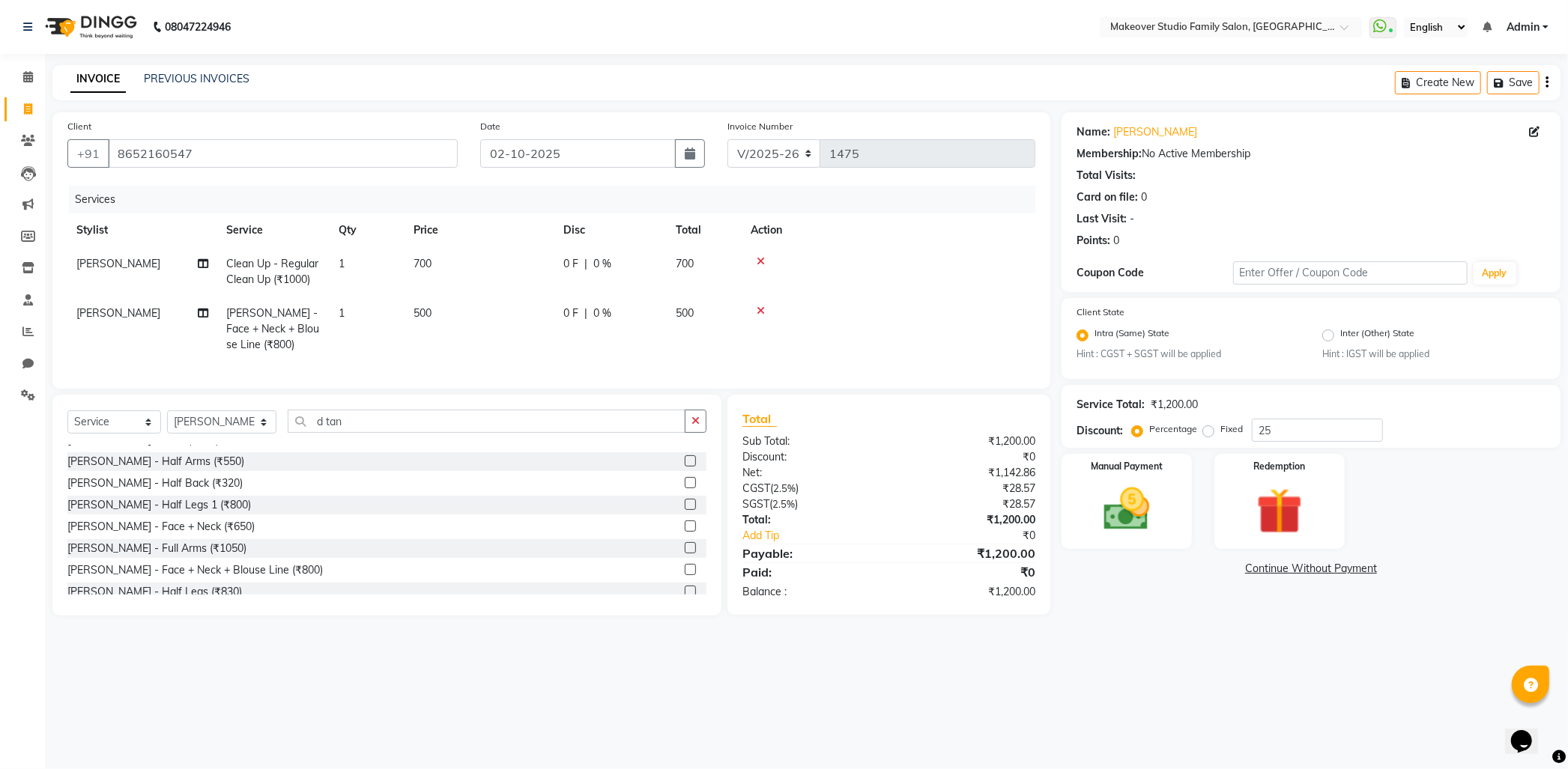
click at [1380, 713] on div "08047224946 Select Location × Makeover Studio Family Salon, Ghansoli WhatsApp S…" at bounding box center [784, 384] width 1568 height 769
click at [1186, 534] on div "Manual Payment" at bounding box center [1127, 501] width 136 height 99
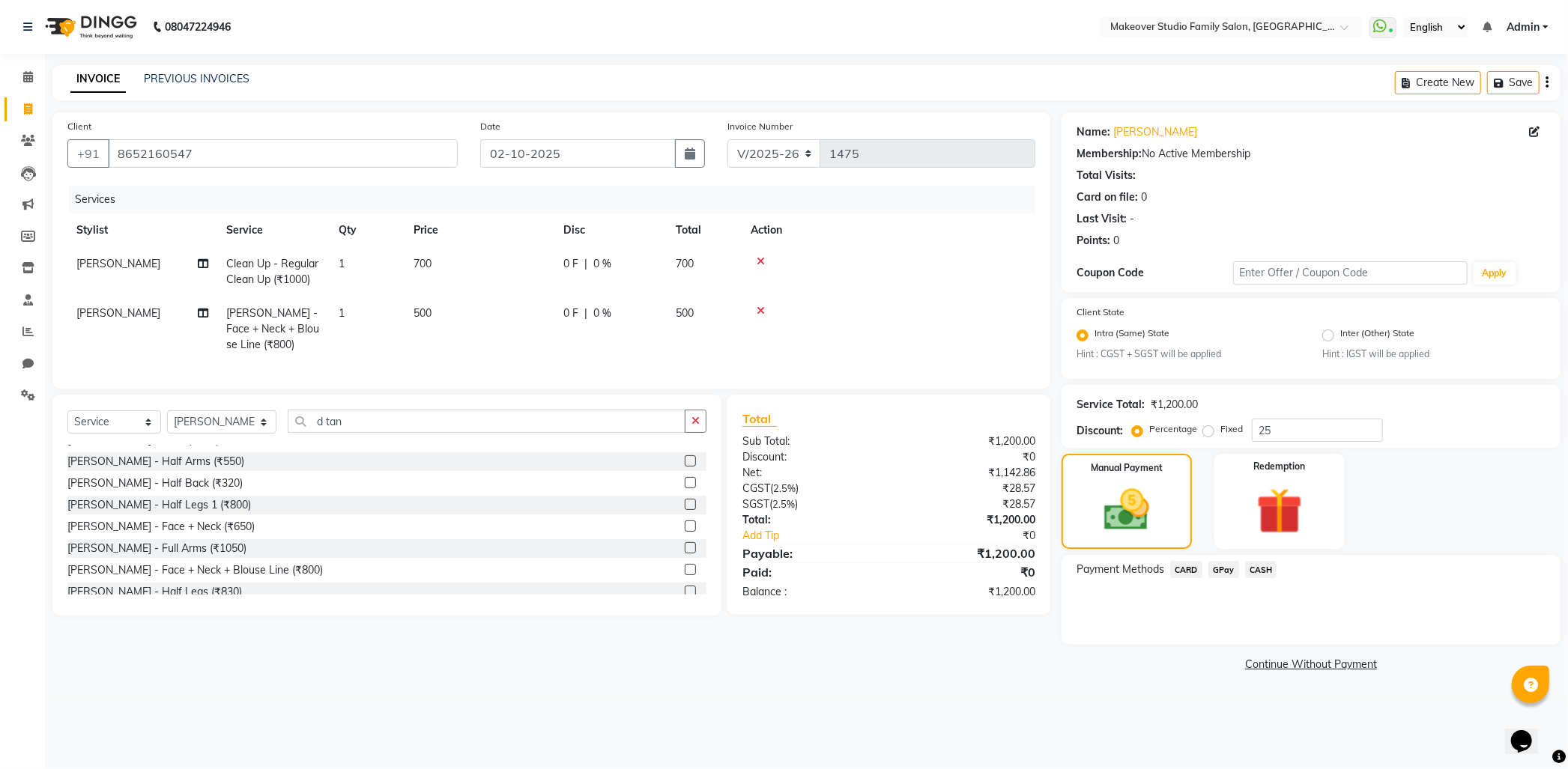
click at [1223, 562] on span "GPay" at bounding box center [1223, 569] width 31 height 17
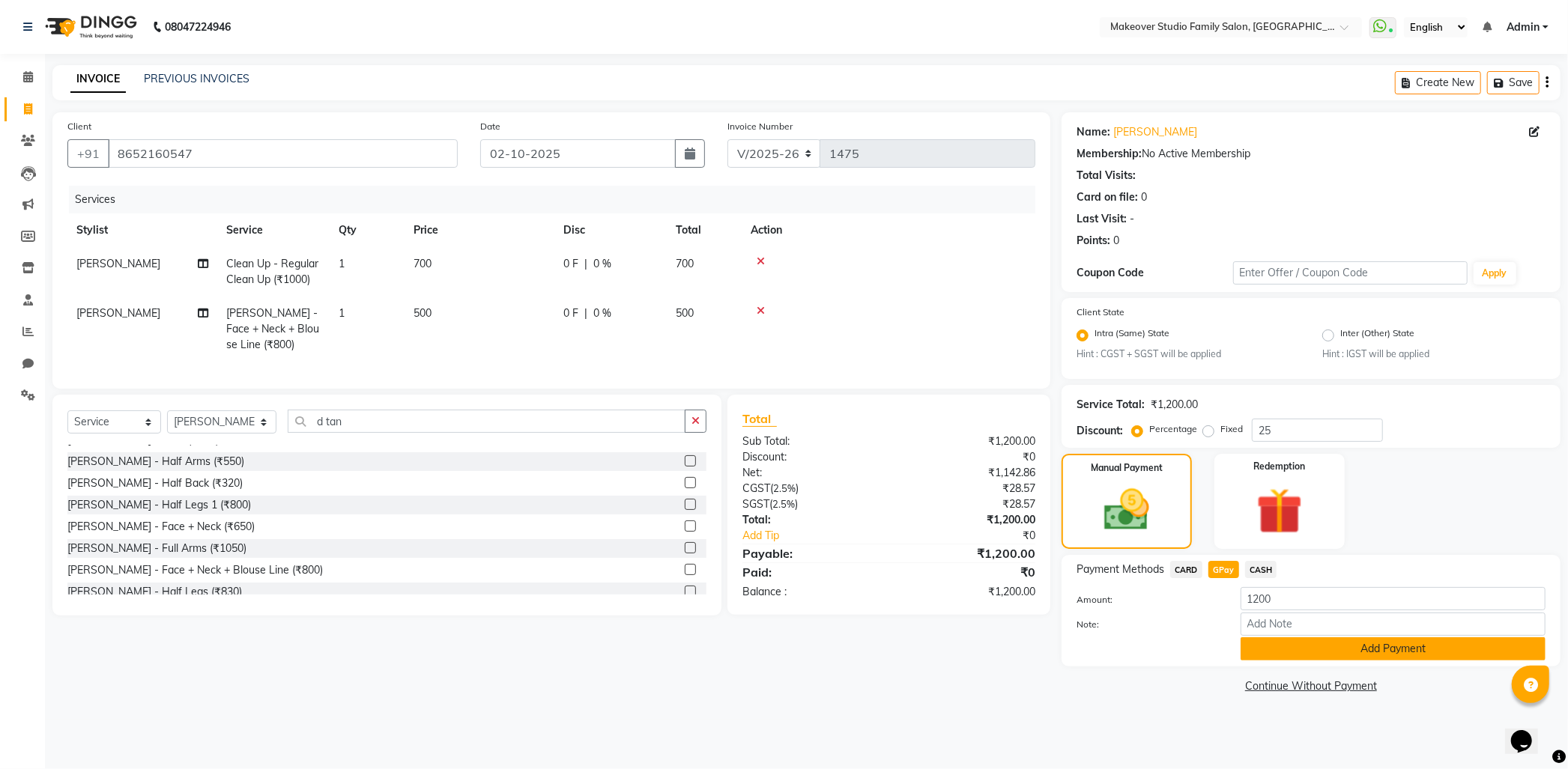
click at [1301, 657] on button "Add Payment" at bounding box center [1393, 648] width 305 height 23
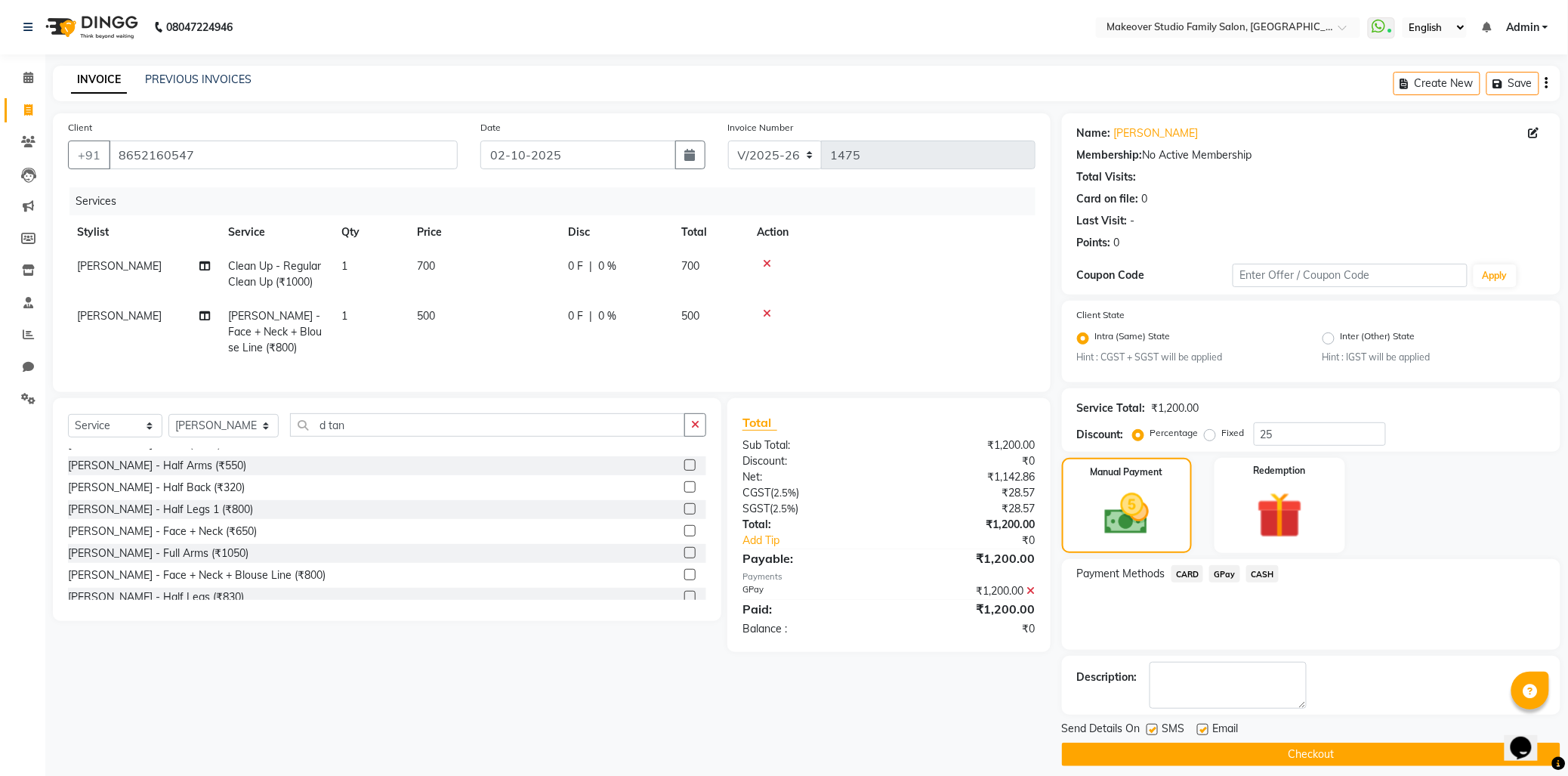
click at [1316, 744] on button "Checkout" at bounding box center [1310, 754] width 498 height 24
